Goal: Task Accomplishment & Management: Use online tool/utility

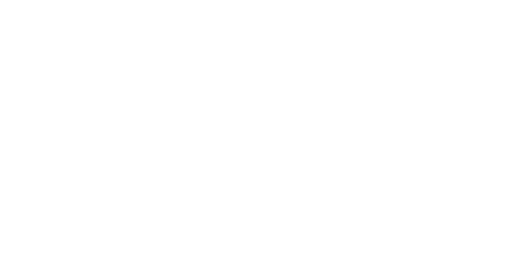
click at [14, 13] on icon at bounding box center [16, 168] width 26 height 330
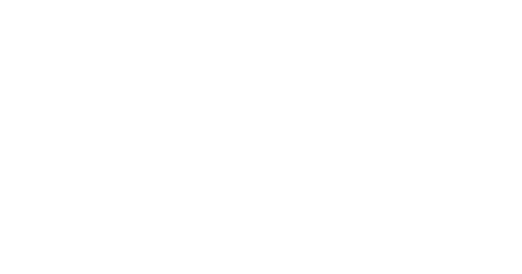
scroll to position [38, 0]
click at [22, 156] on icon at bounding box center [16, 169] width 26 height 26
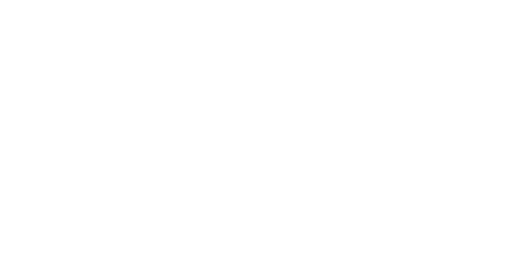
drag, startPoint x: 99, startPoint y: 185, endPoint x: 481, endPoint y: 181, distance: 381.6
